Goal: Transaction & Acquisition: Subscribe to service/newsletter

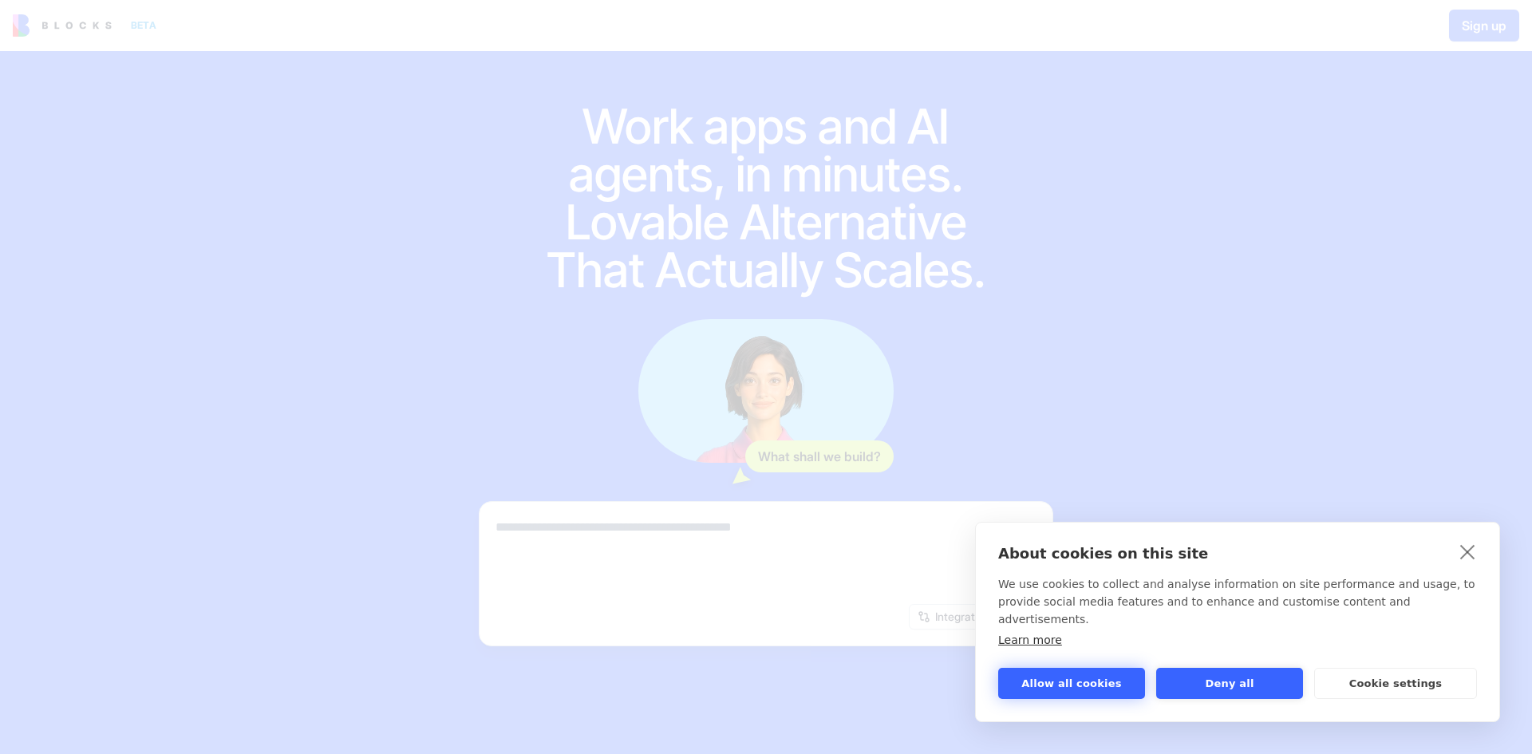
click at [1124, 682] on button "Allow all cookies" at bounding box center [1071, 683] width 147 height 31
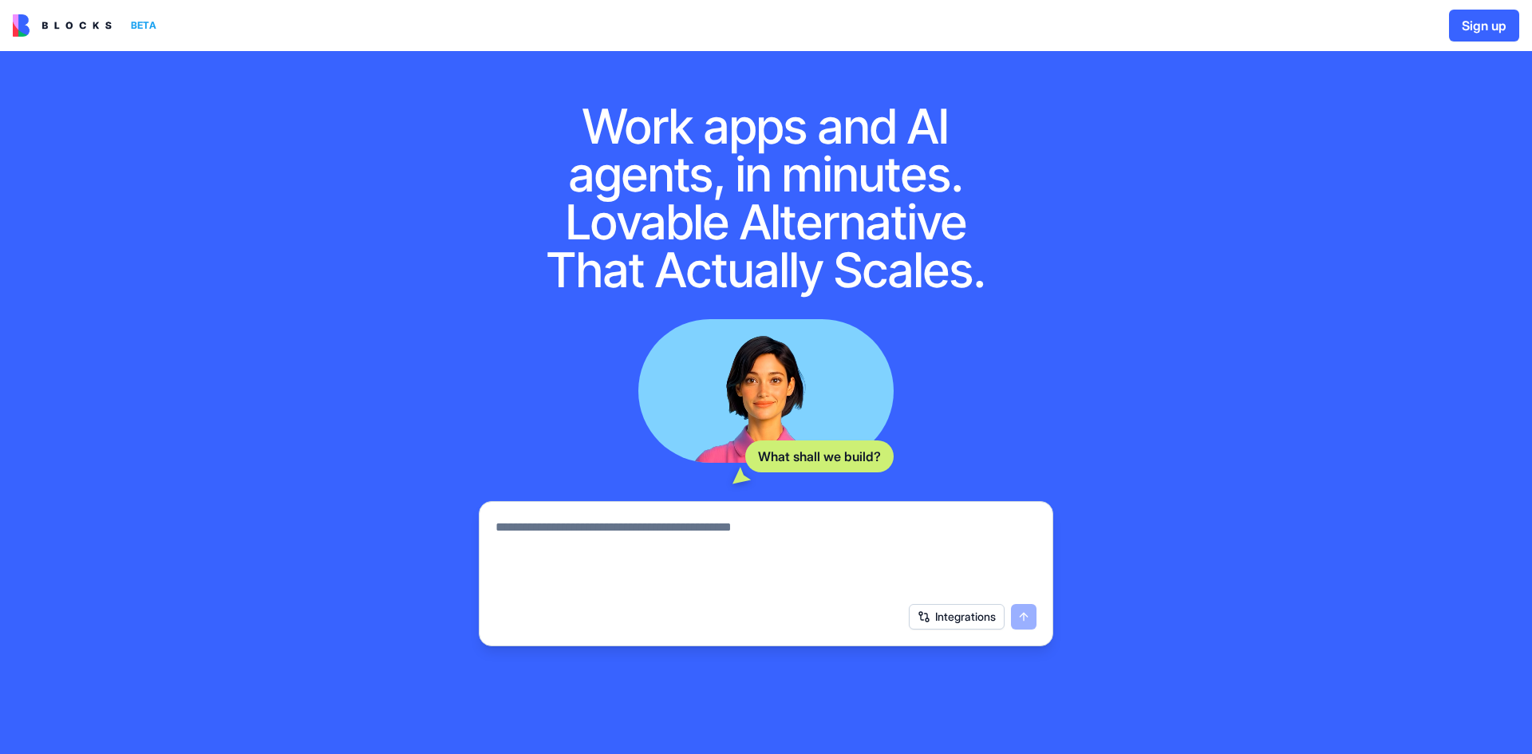
click at [1487, 24] on button "Sign up" at bounding box center [1484, 26] width 70 height 32
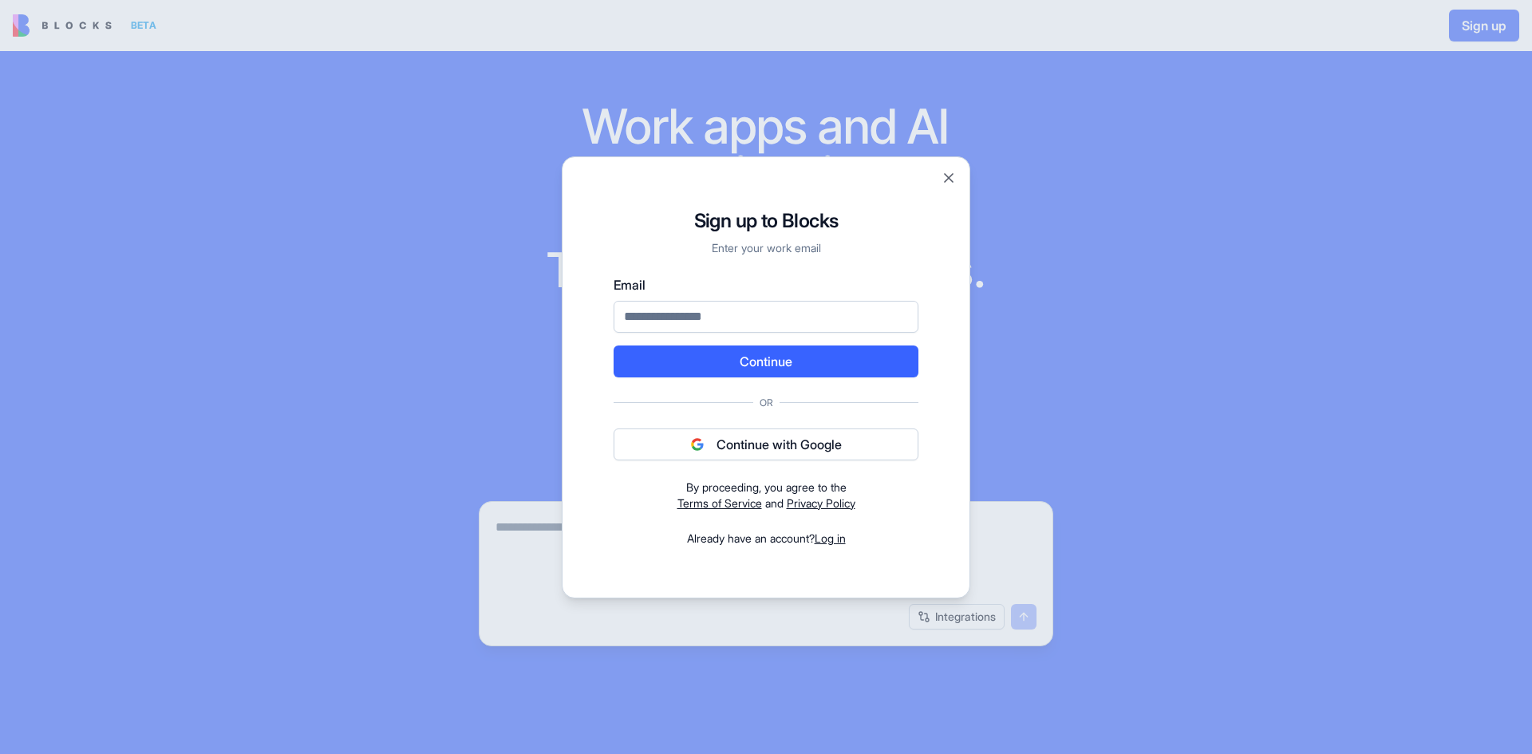
click at [784, 434] on button "Continue with Google" at bounding box center [766, 445] width 305 height 32
